Goal: Information Seeking & Learning: Learn about a topic

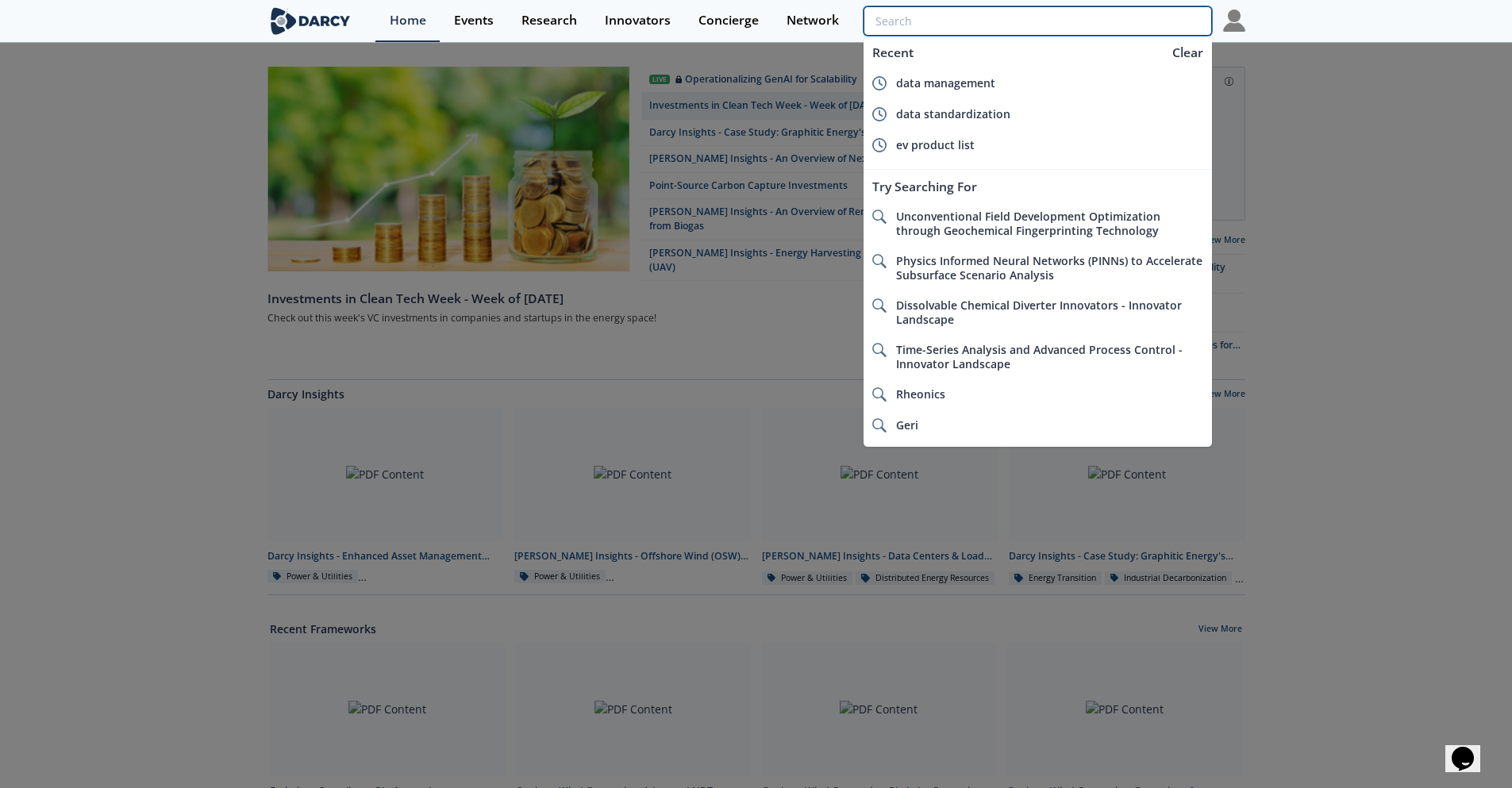
click at [1129, 22] on input "search" at bounding box center [1037, 21] width 347 height 30
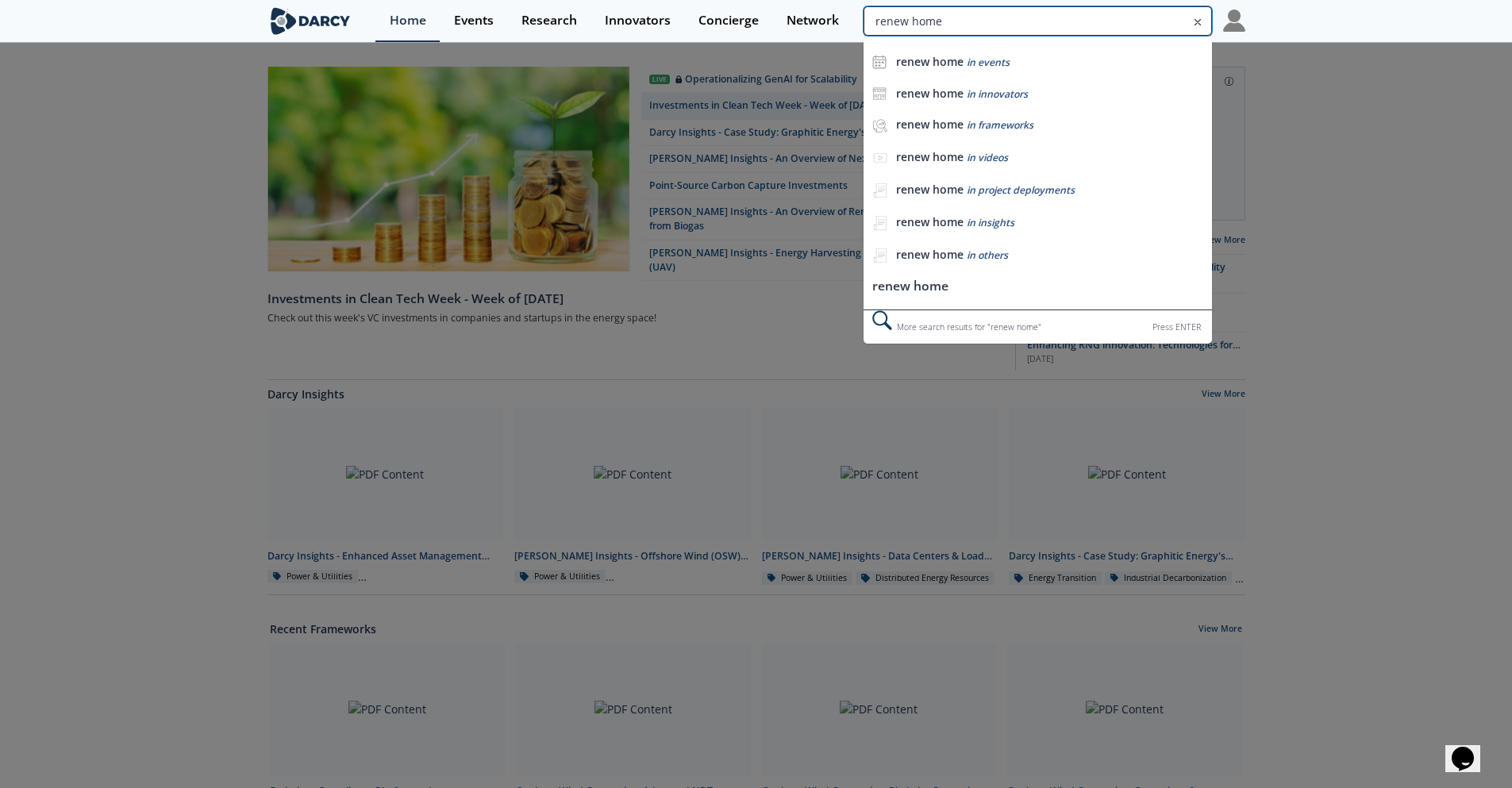
type input "renew home"
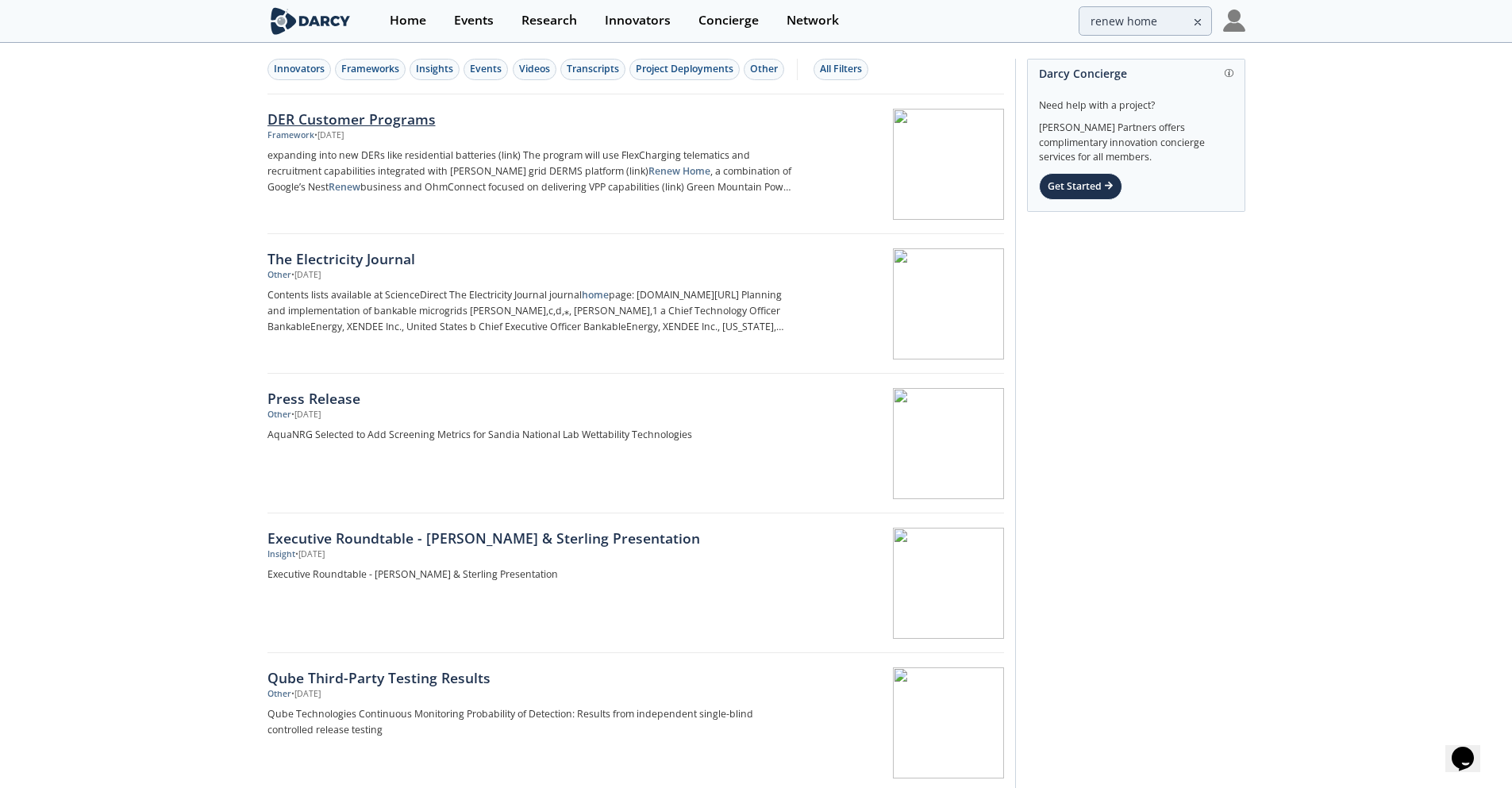
click at [872, 177] on div at bounding box center [904, 164] width 200 height 111
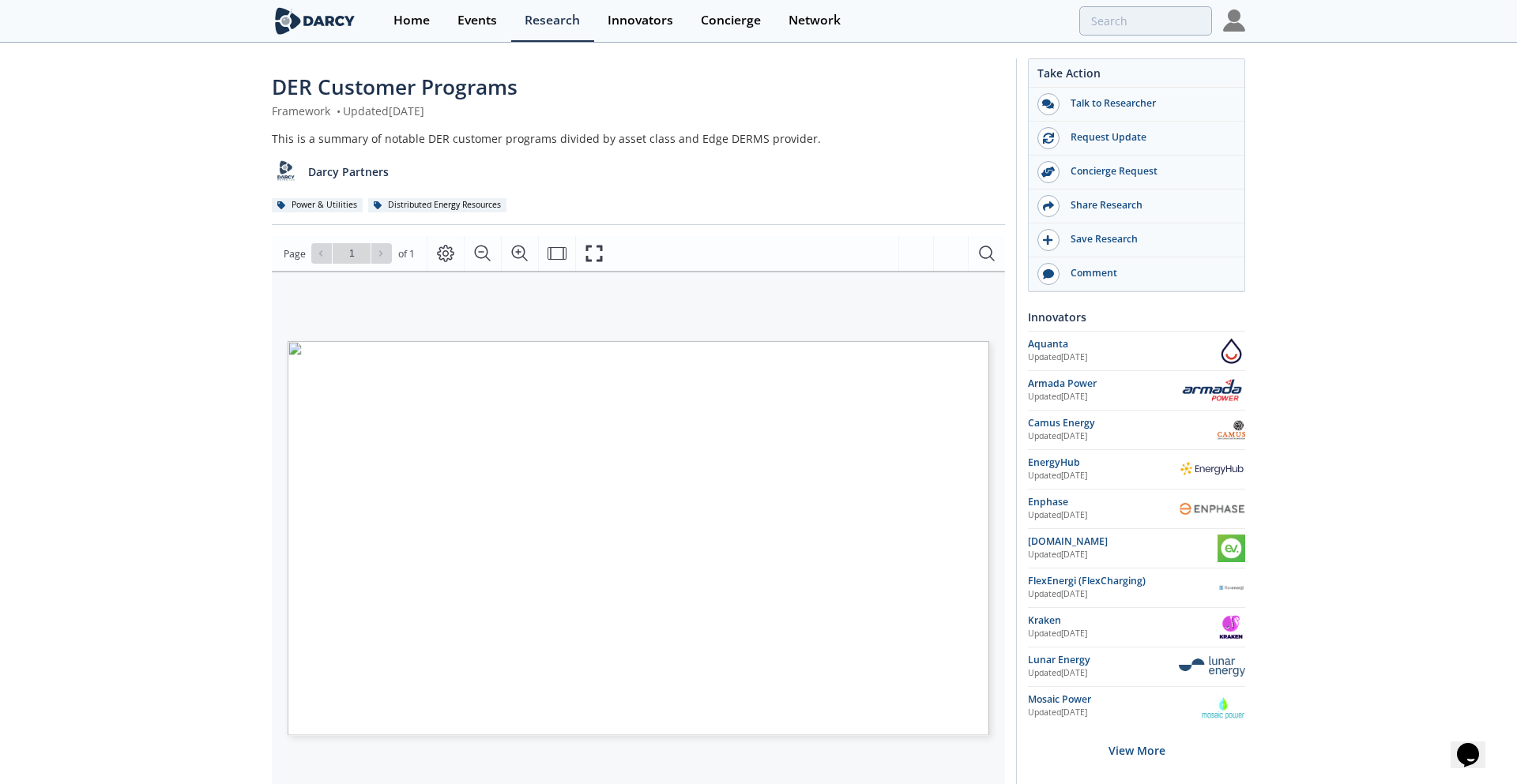
click at [361, 645] on span "link" at bounding box center [359, 645] width 12 height 7
click at [356, 645] on span "link" at bounding box center [359, 645] width 12 height 7
click at [689, 694] on span "link" at bounding box center [694, 694] width 13 height 6
click at [1305, 26] on section "Home Events Research Innovators Concierge Network" at bounding box center [752, 21] width 1505 height 43
type input "renew home"
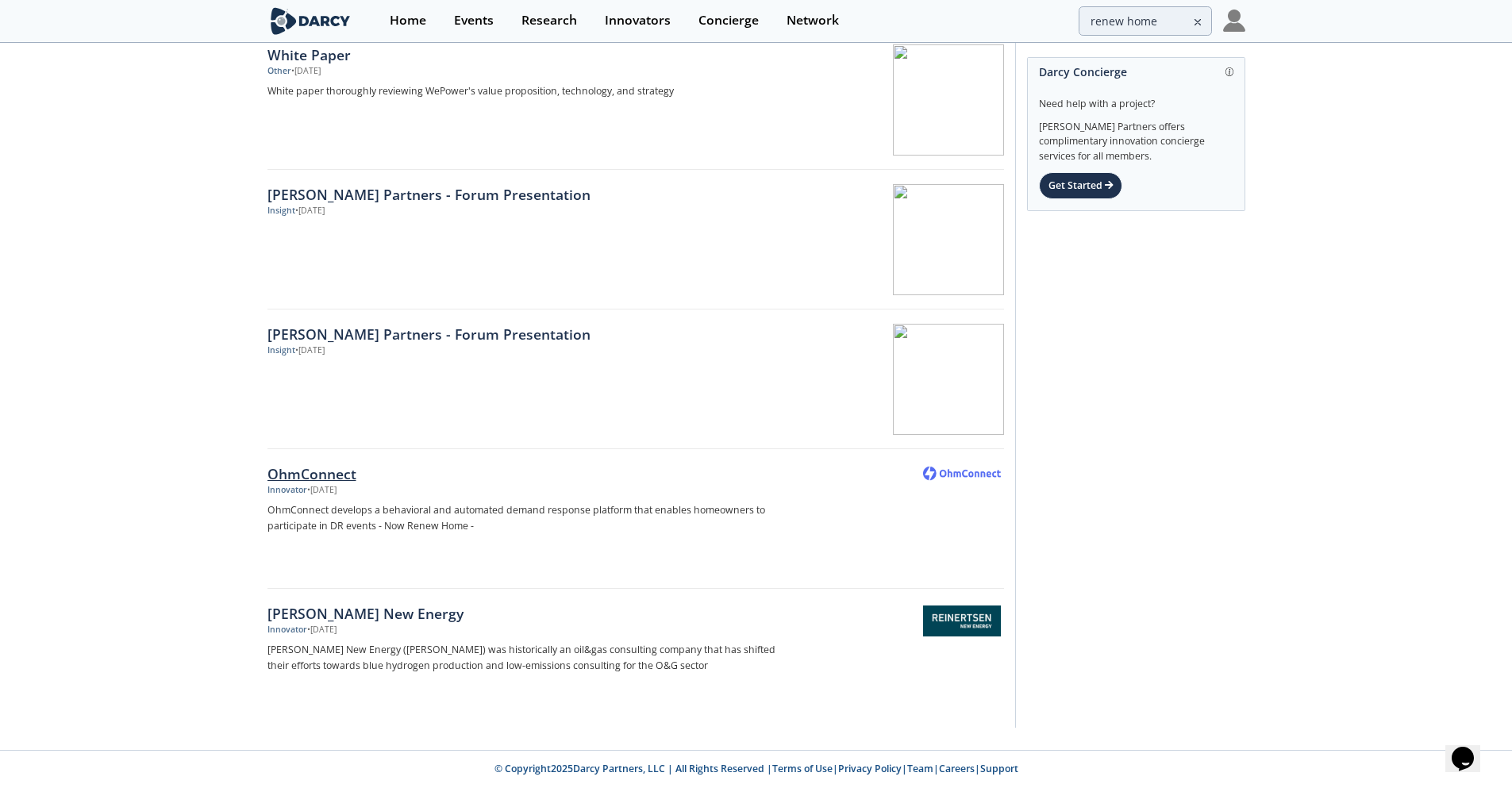
click at [338, 469] on div "OhmConnect" at bounding box center [529, 474] width 525 height 21
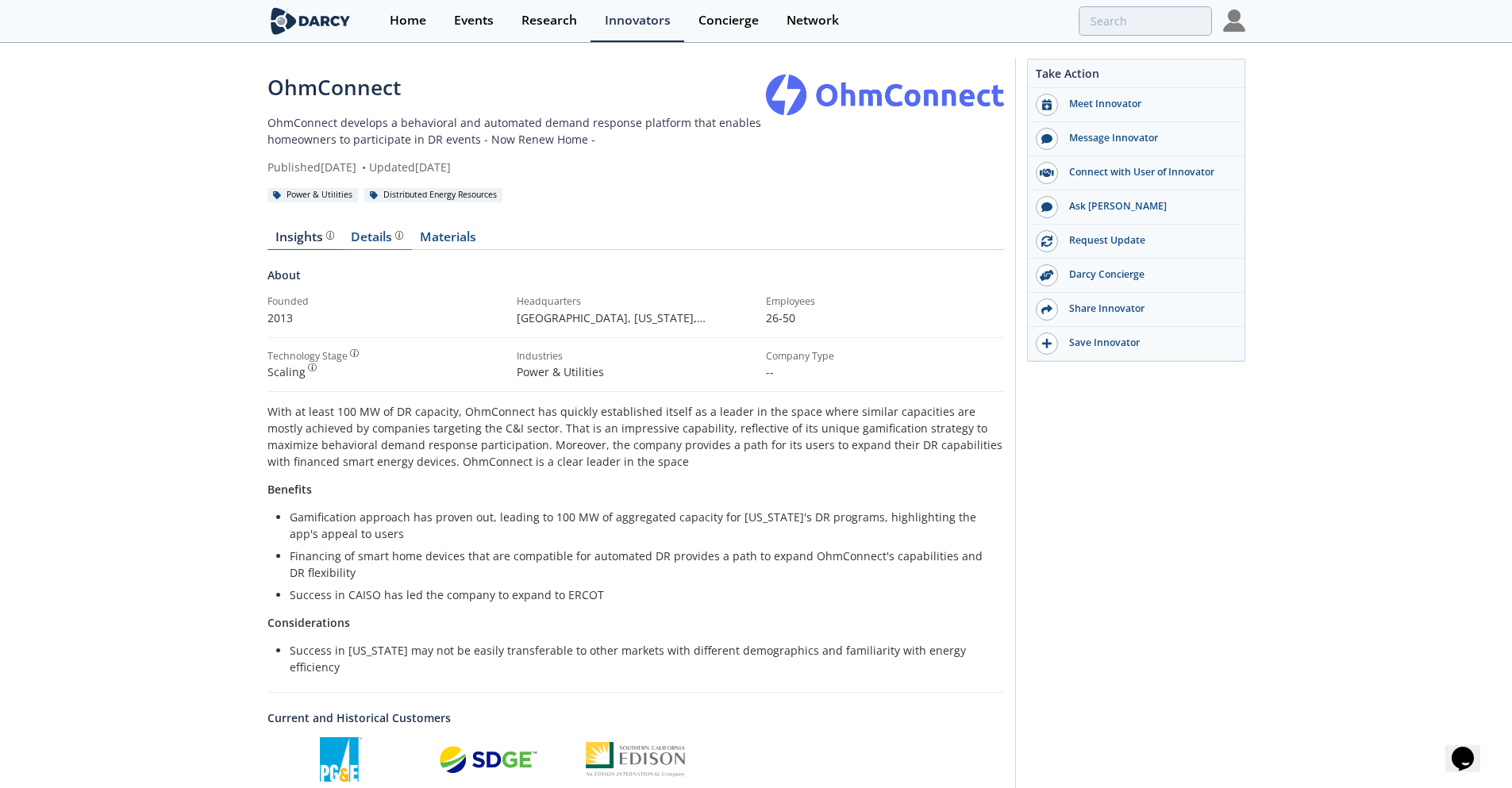
click at [384, 236] on div "Details" at bounding box center [376, 236] width 52 height 12
